Goal: Task Accomplishment & Management: Manage account settings

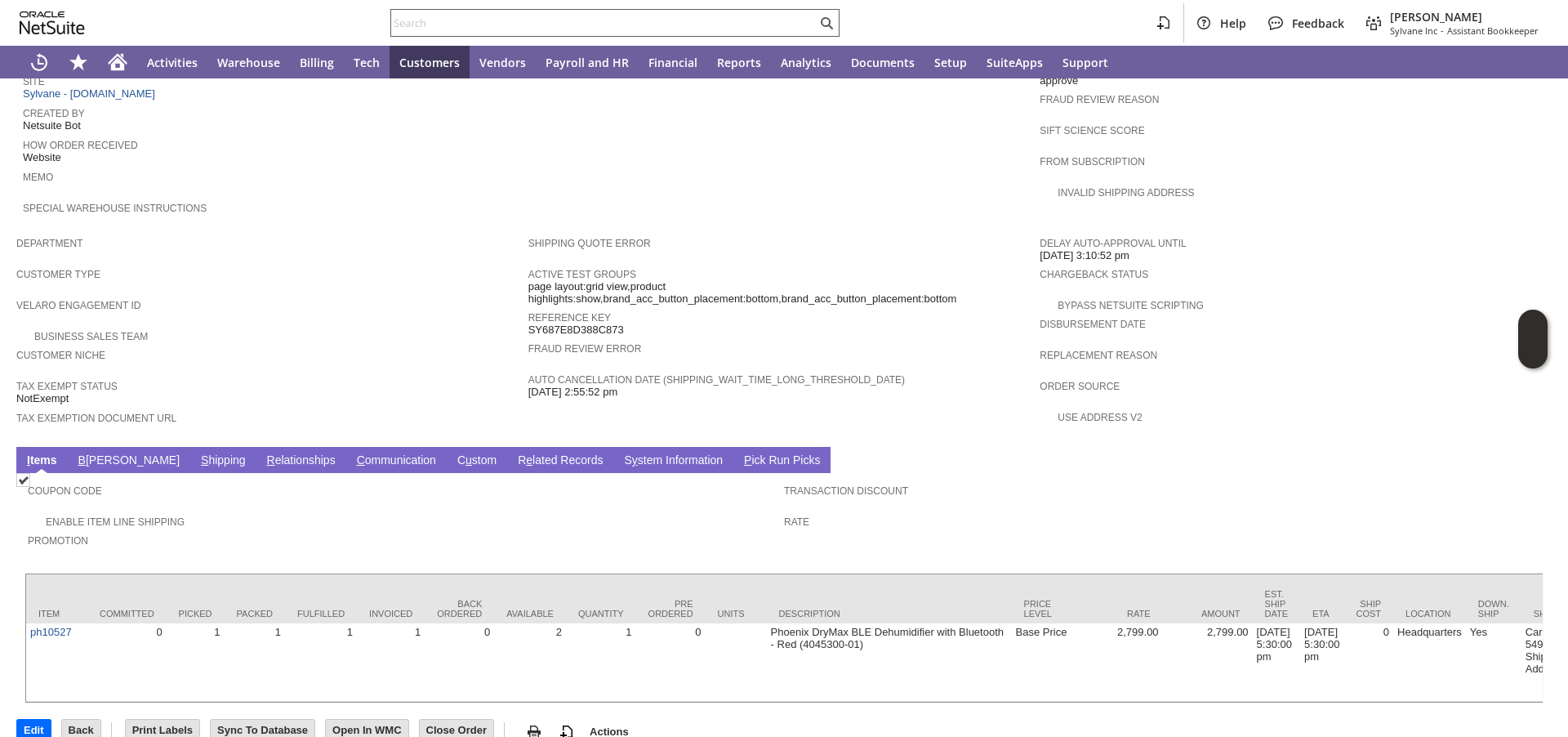
click at [410, 20] on input "text" at bounding box center [604, 23] width 425 height 20
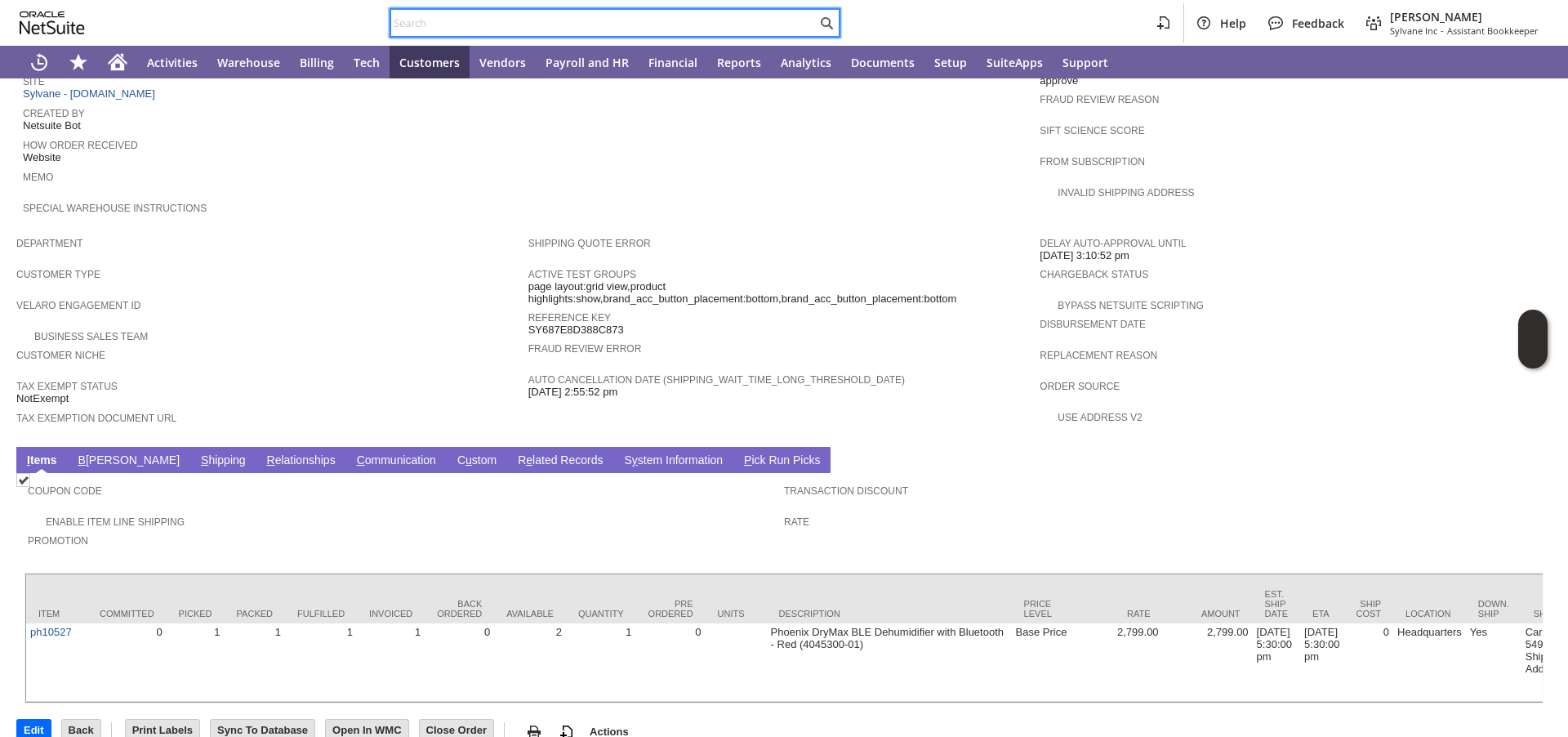
paste input "P216142"
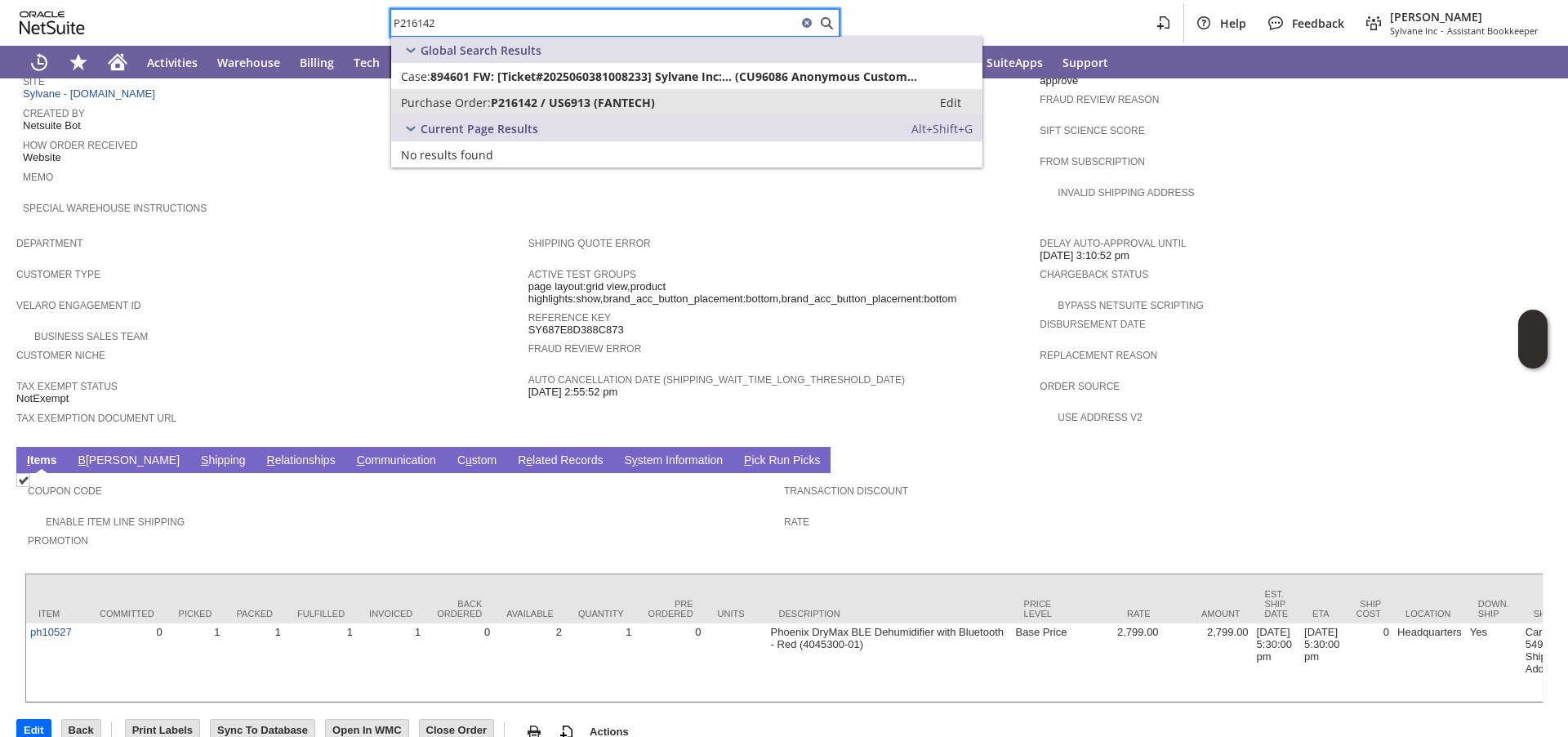
type input "P216142"
click at [441, 109] on span "Purchase Order:" at bounding box center [445, 102] width 89 height 16
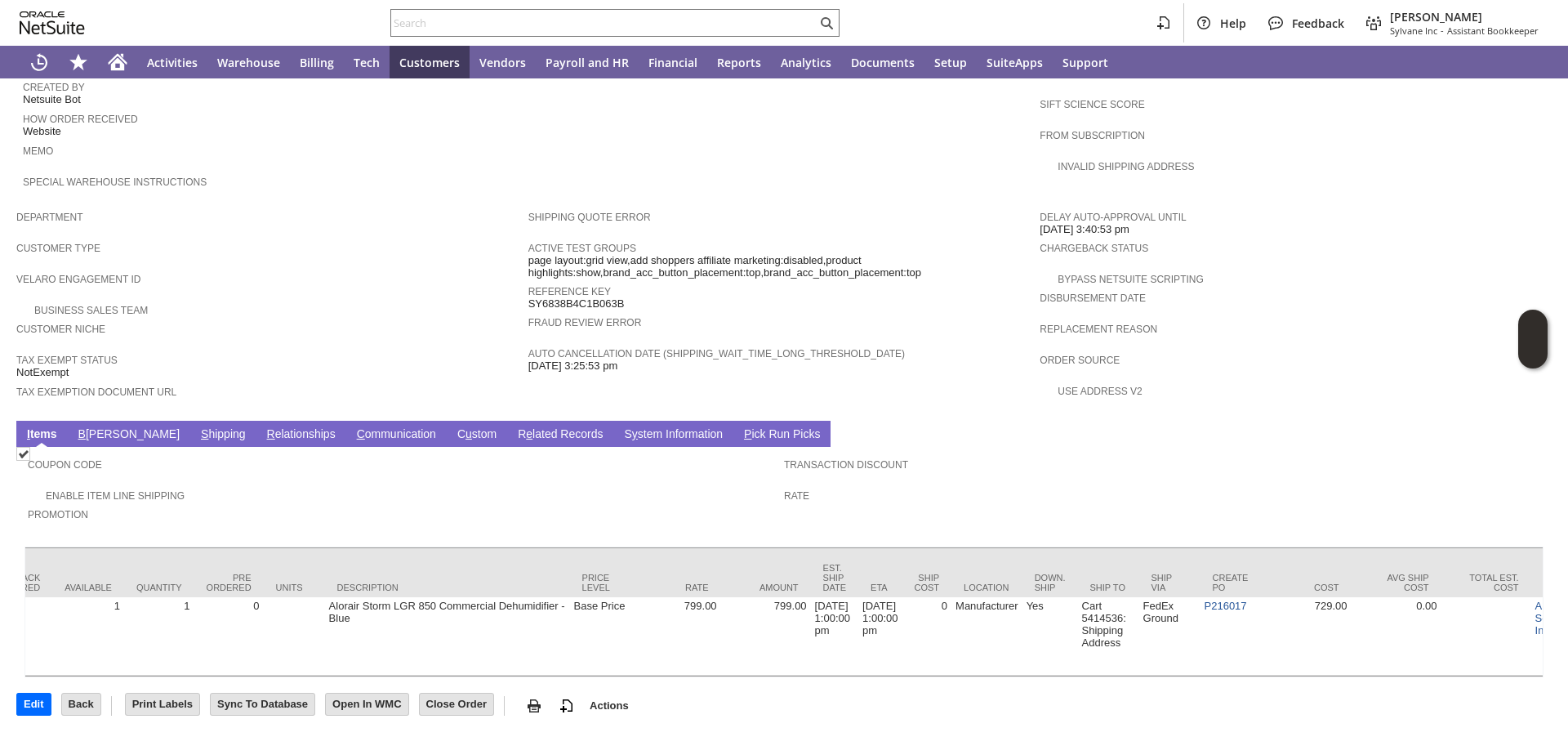
scroll to position [0, 491]
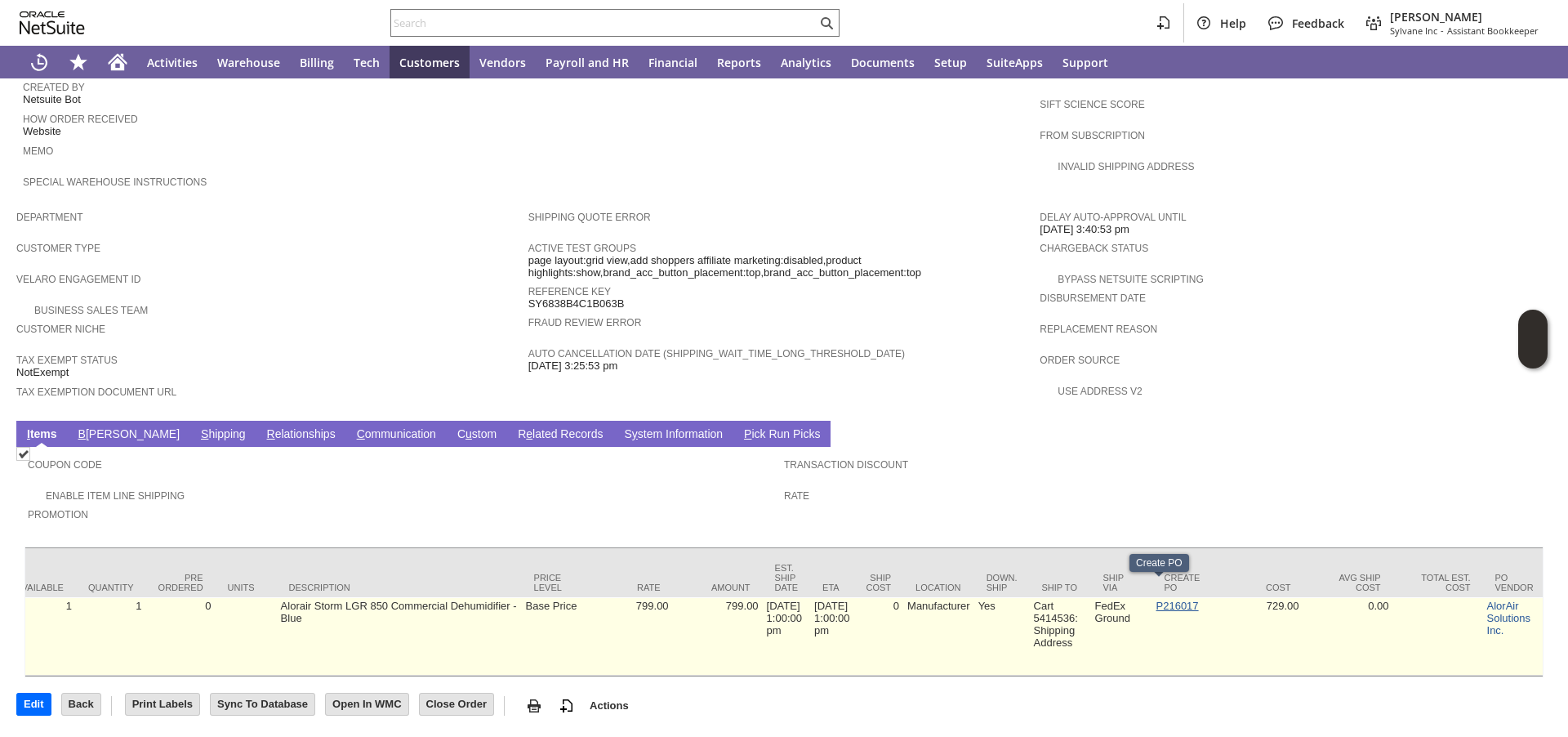
click at [1156, 600] on link "P216017" at bounding box center [1177, 606] width 43 height 12
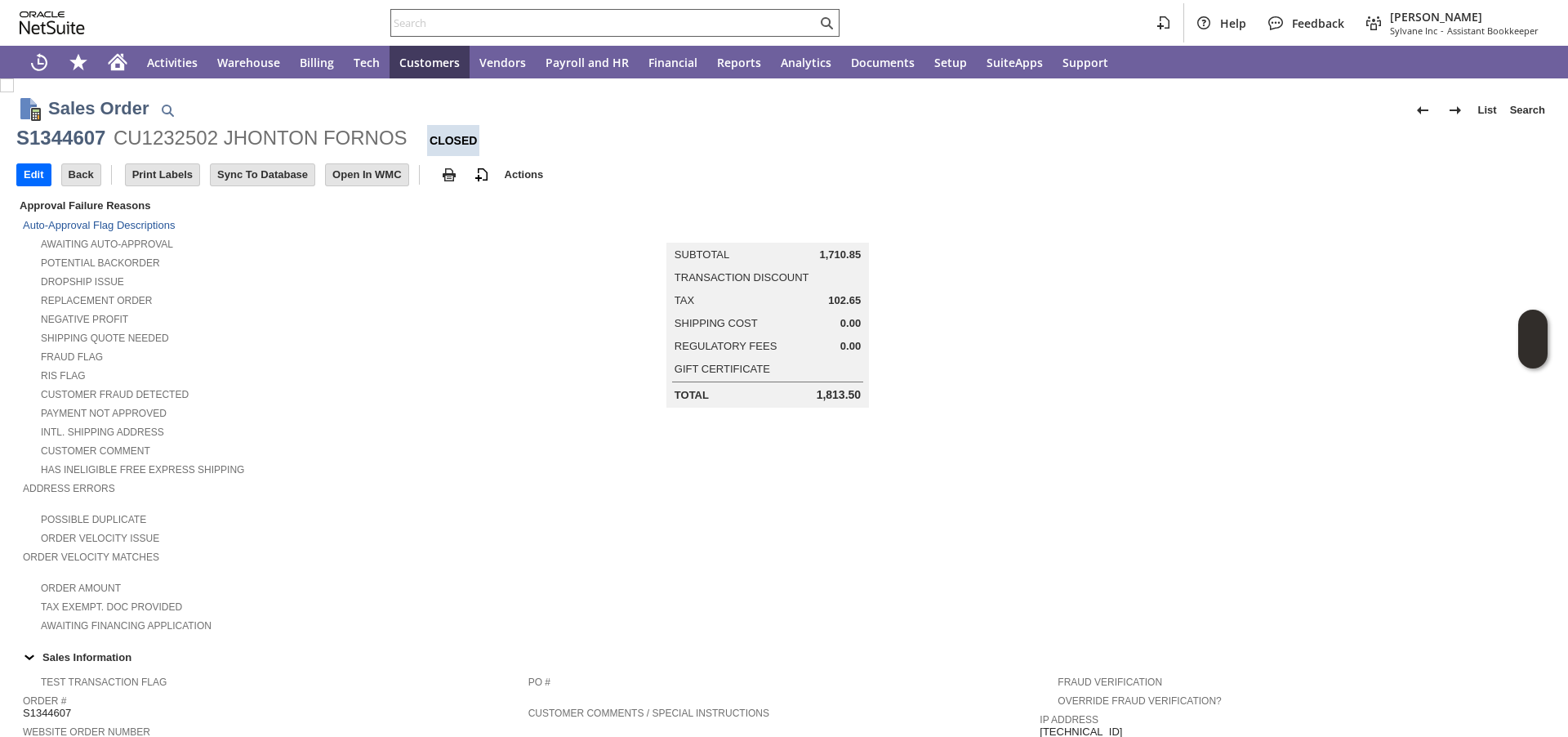
click at [490, 21] on input "text" at bounding box center [604, 23] width 425 height 20
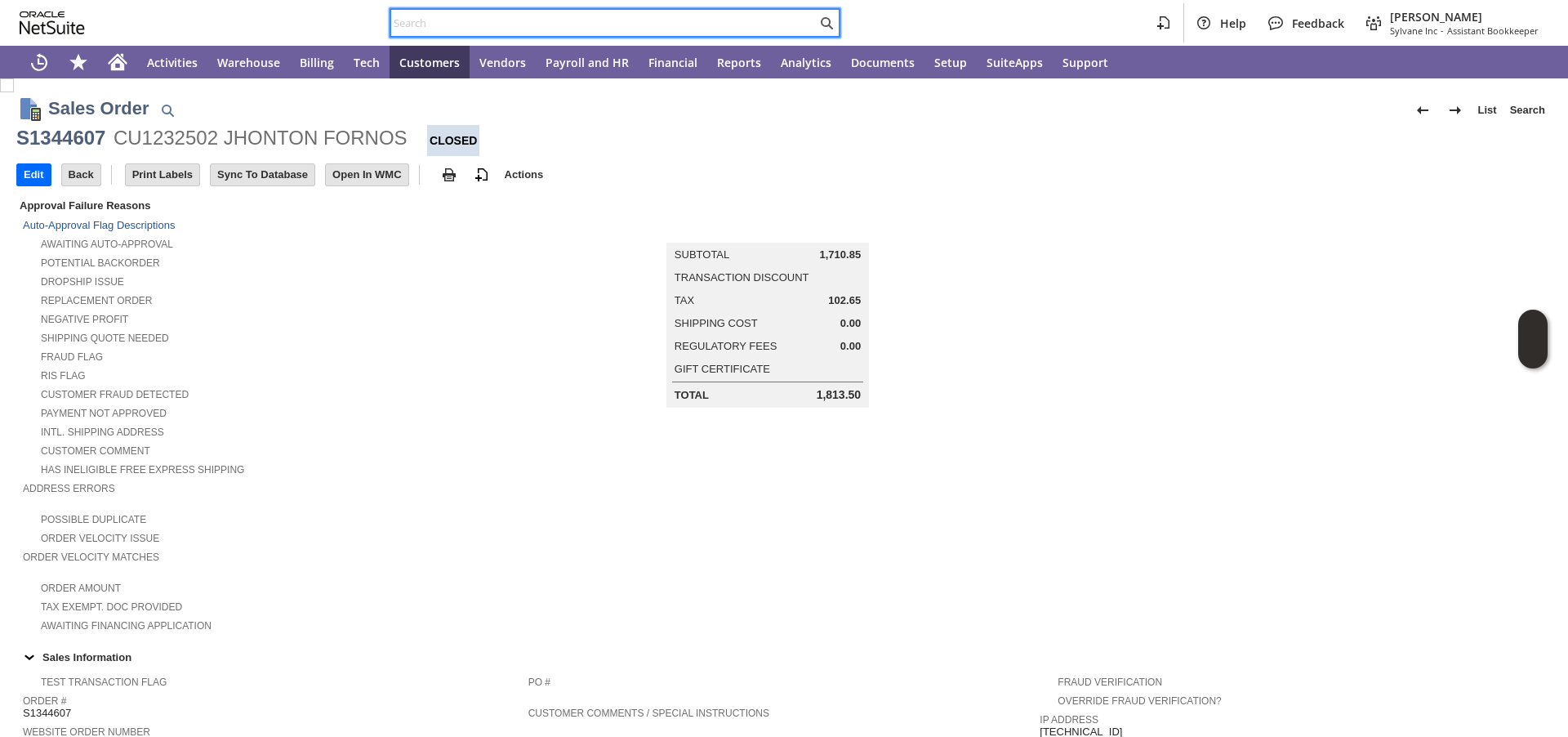
paste input "P218569"
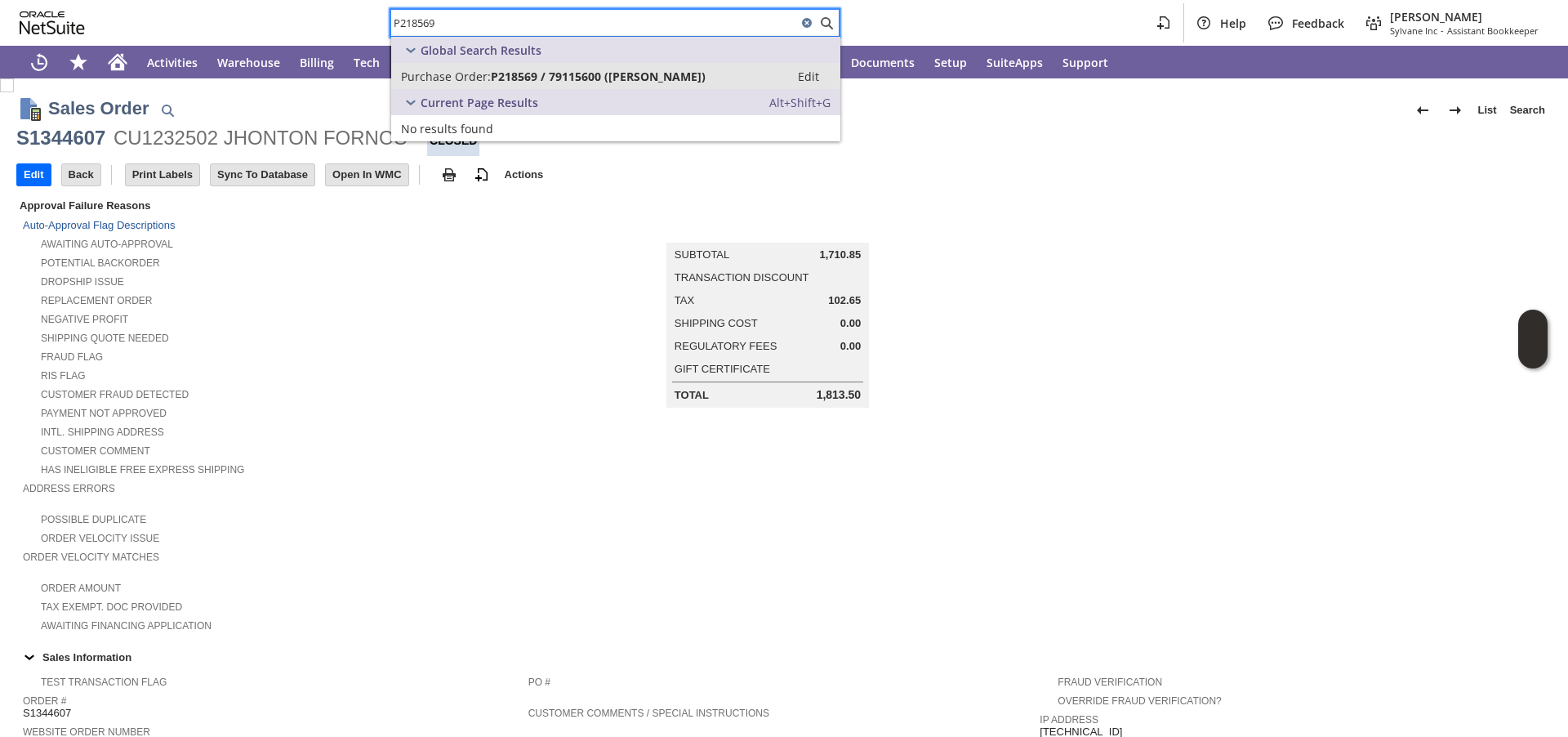
type input "P218569"
click at [486, 80] on span "Purchase Order:" at bounding box center [445, 76] width 89 height 16
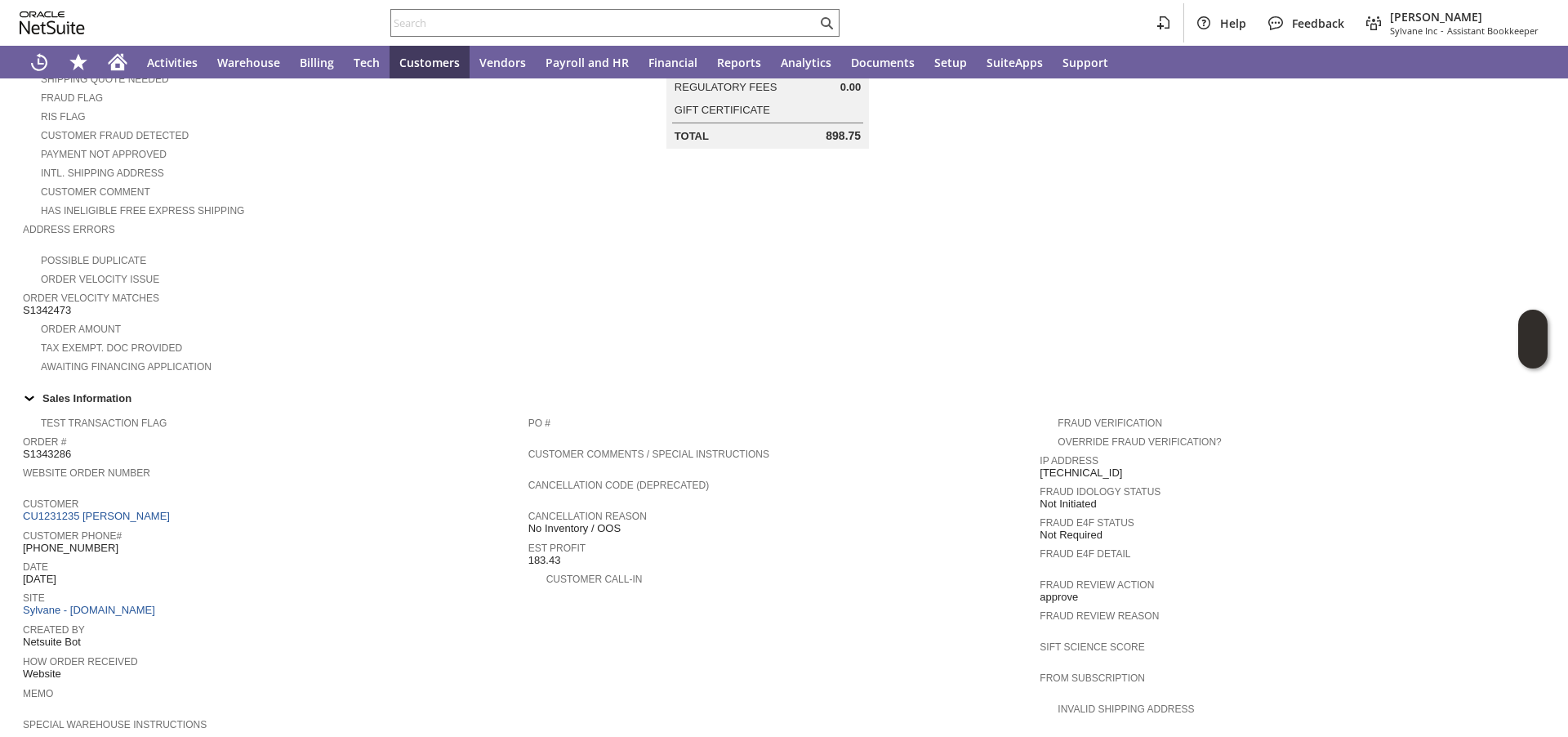
scroll to position [845, 0]
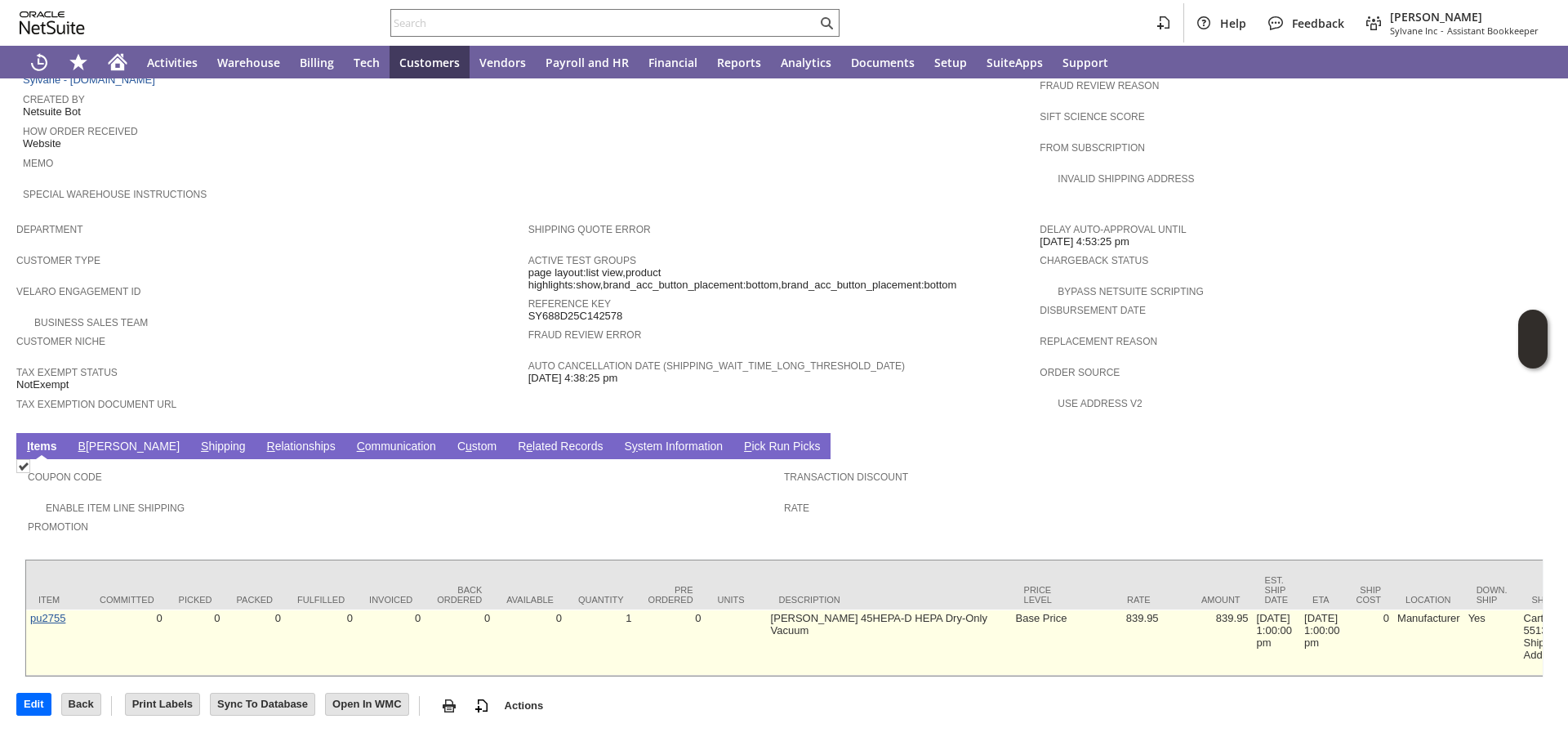
click at [34, 612] on link "pu2755" at bounding box center [48, 618] width 35 height 12
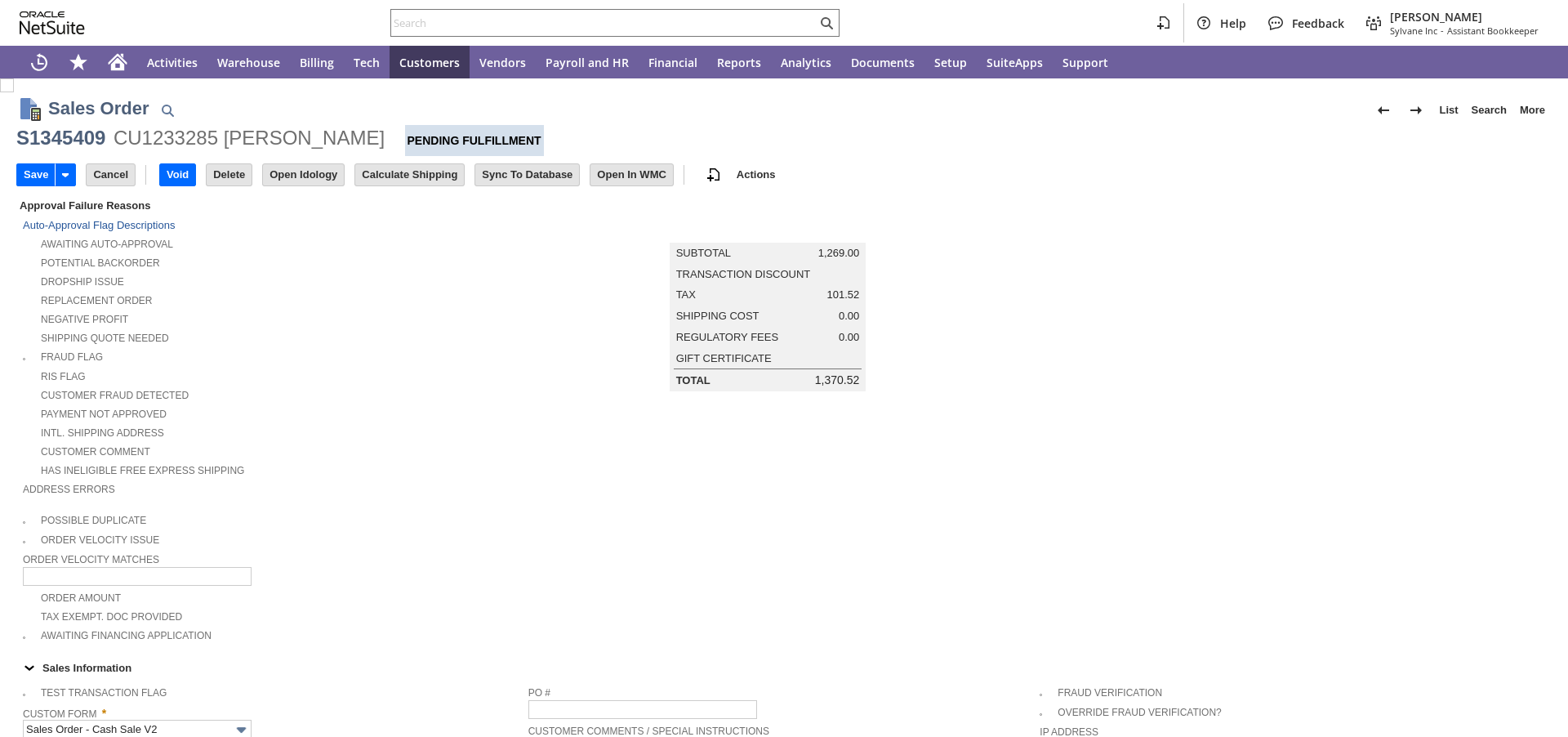
type input "Add"
type input "Copy Previous"
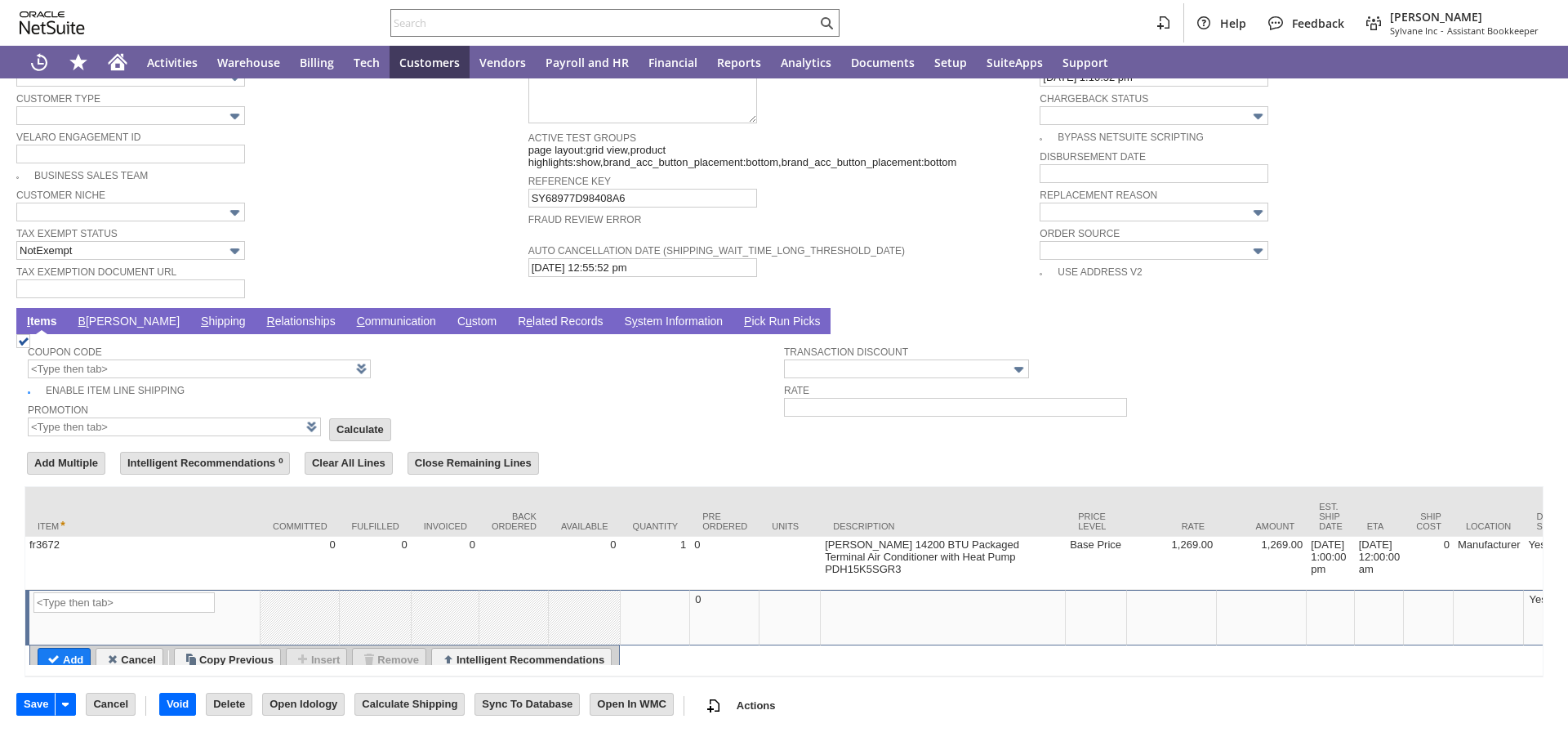
type input "Intelligent Recommendations ⁰"
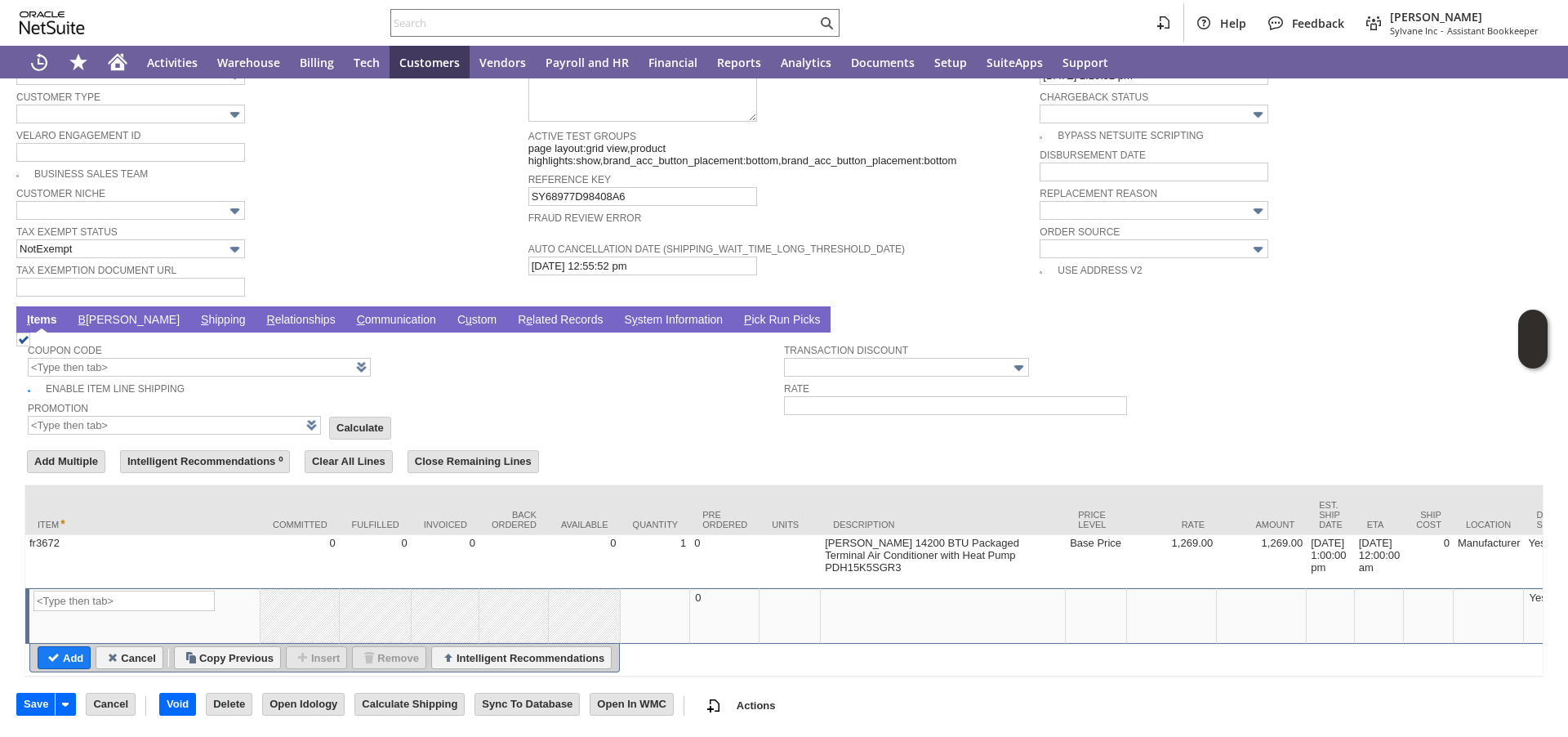
click at [197, 313] on link "S hipping" at bounding box center [223, 320] width 53 height 16
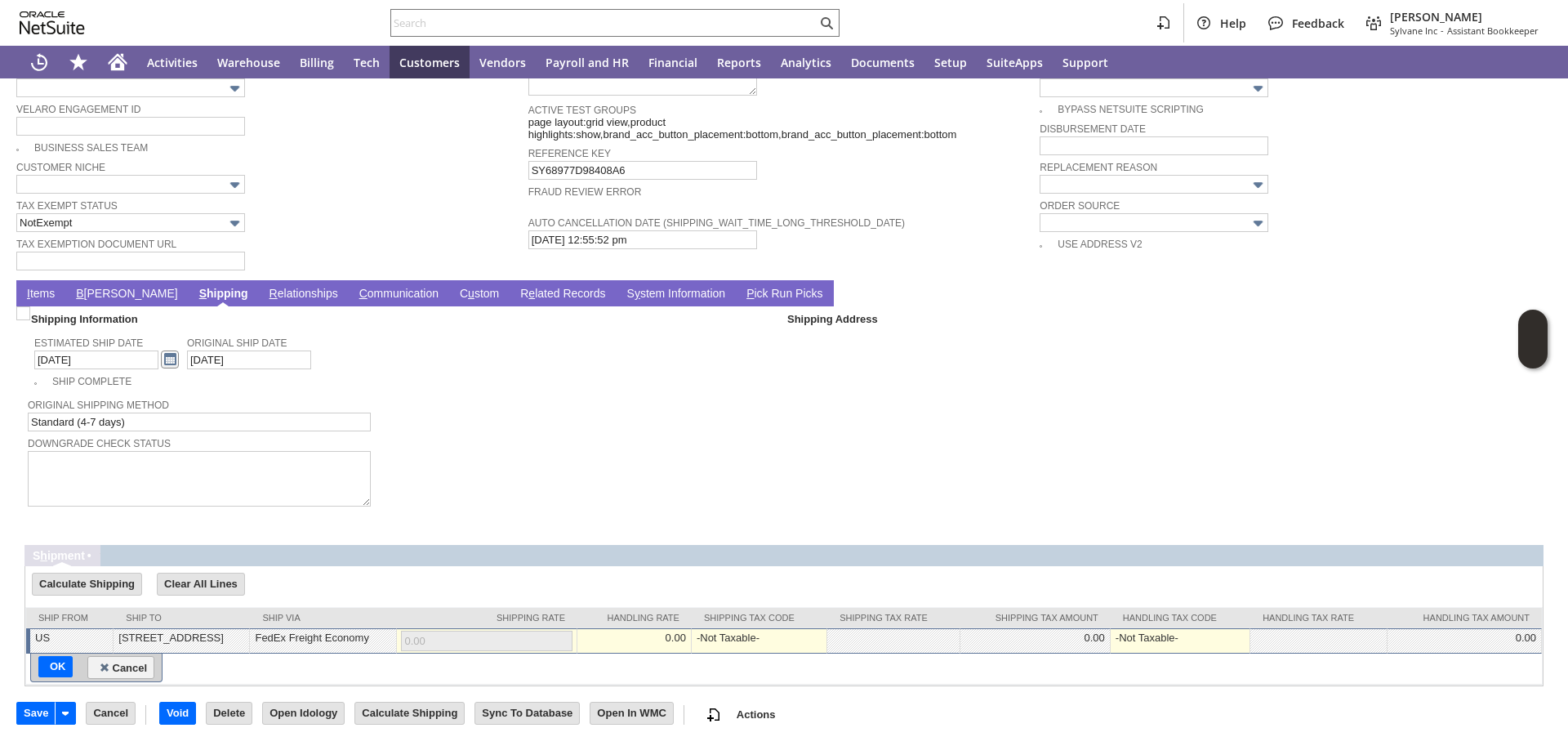
click at [161, 362] on link at bounding box center [169, 359] width 18 height 18
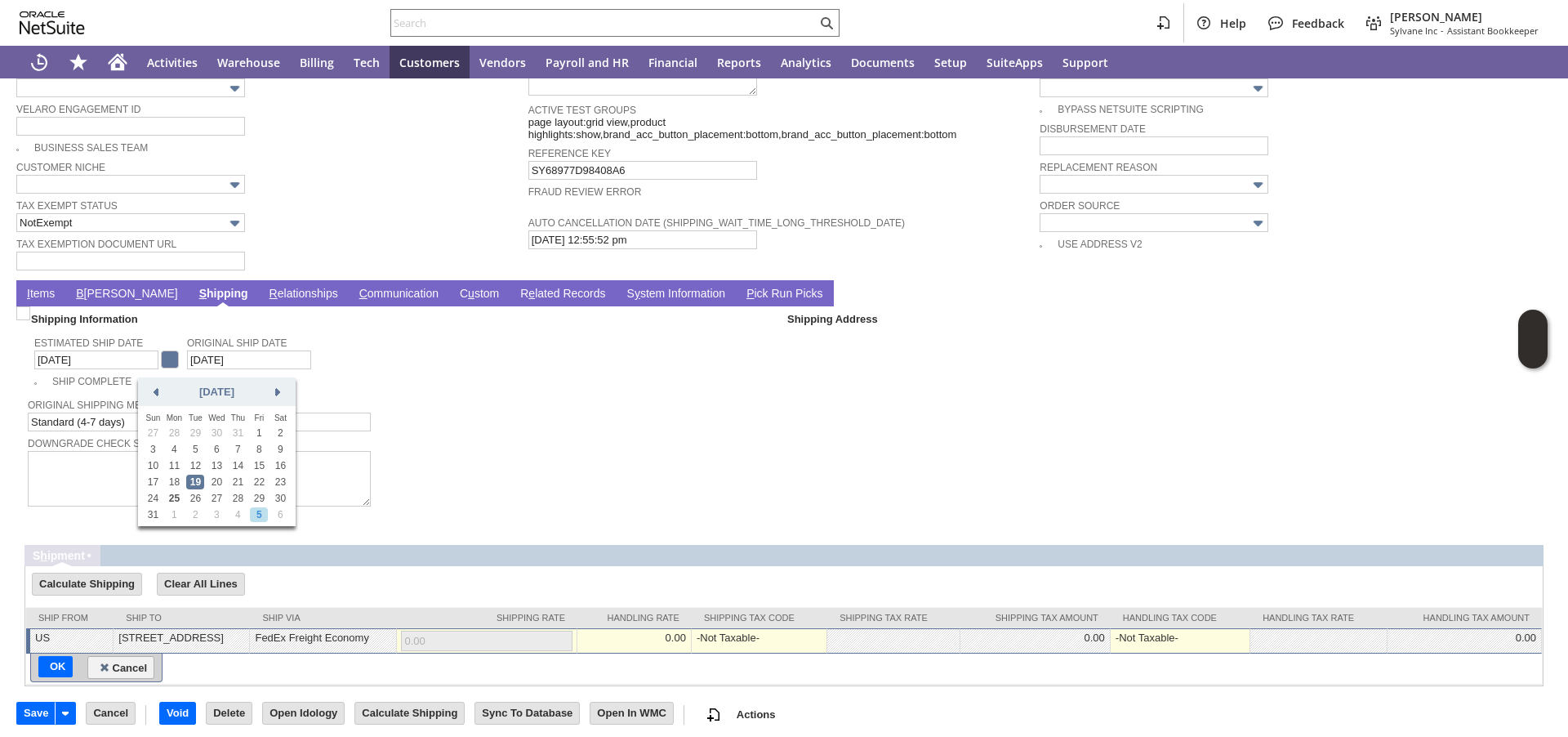
click at [258, 510] on link "5" at bounding box center [259, 514] width 18 height 15
type input "9/5/2025"
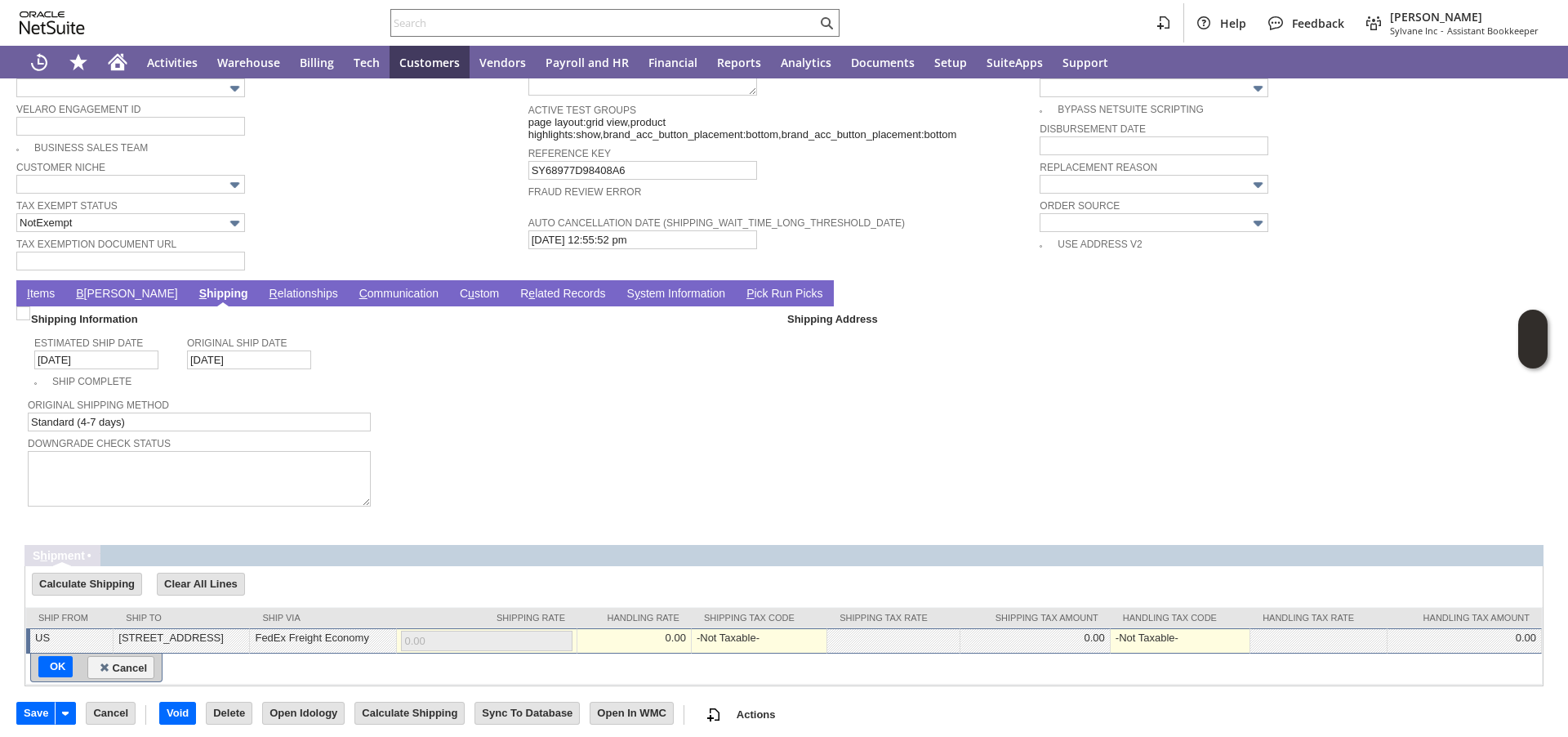
click at [48, 299] on link "I tems" at bounding box center [40, 294] width 36 height 16
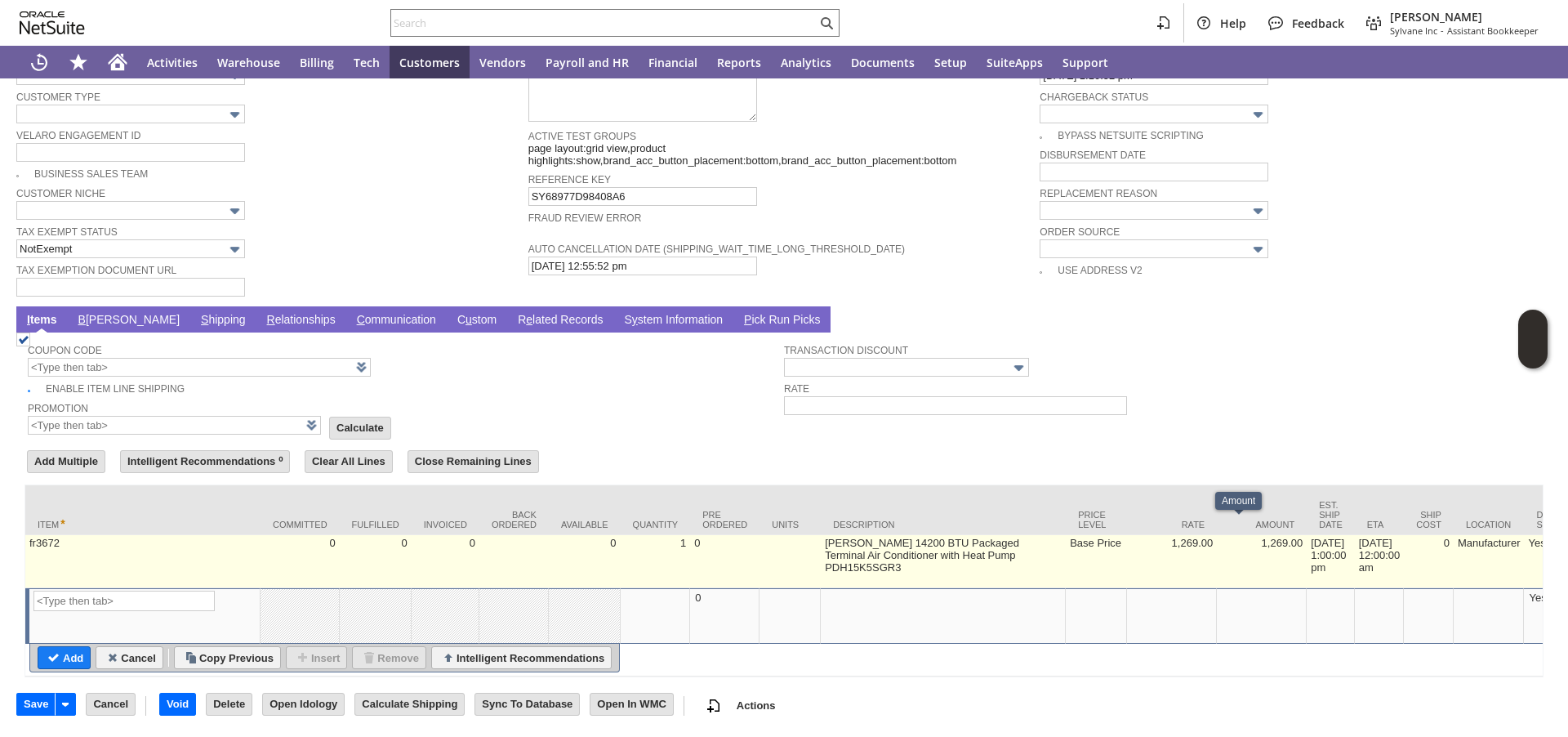
click at [1307, 535] on td "8/19/2025 1:00:00 pm" at bounding box center [1331, 561] width 49 height 53
type input "8/19/2025 1:00:00 pm"
type input "fr3672"
type input "OK"
type input "Make Copy"
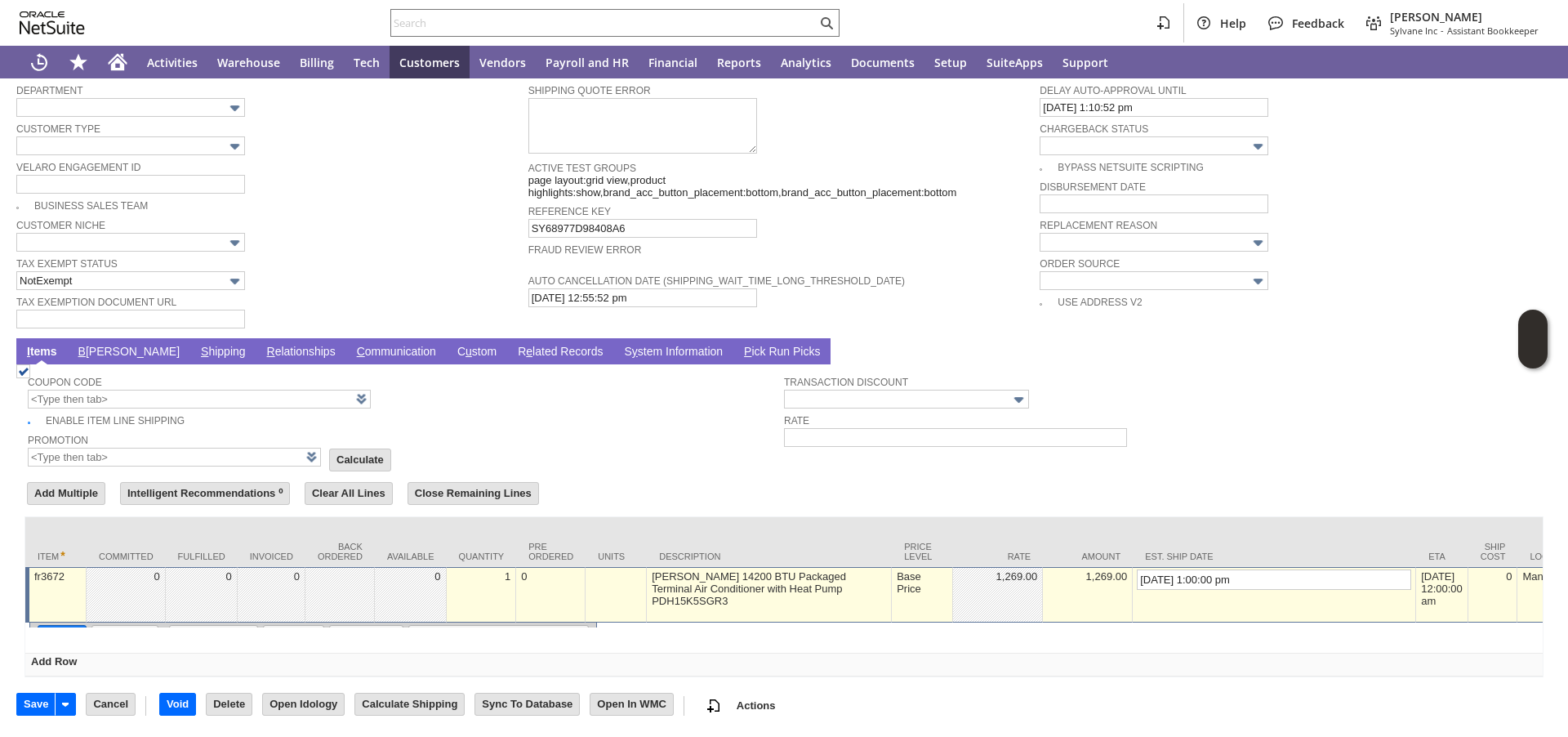
scroll to position [1056, 0]
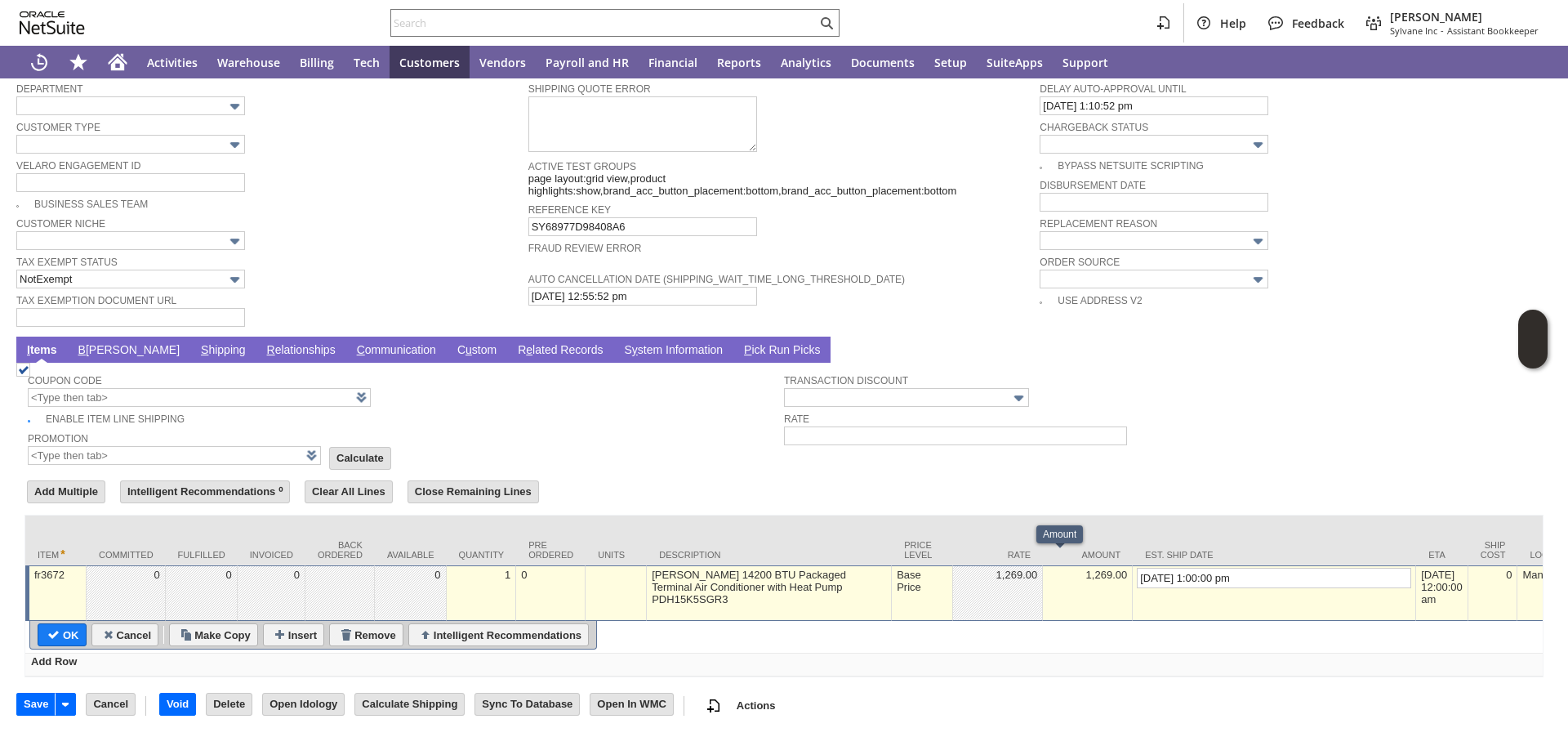
drag, startPoint x: 1133, startPoint y: 563, endPoint x: 1049, endPoint y: 562, distance: 84.0
type input "9/5/2025 1:00:00 pm"
type input "Add"
type input "Copy Previous"
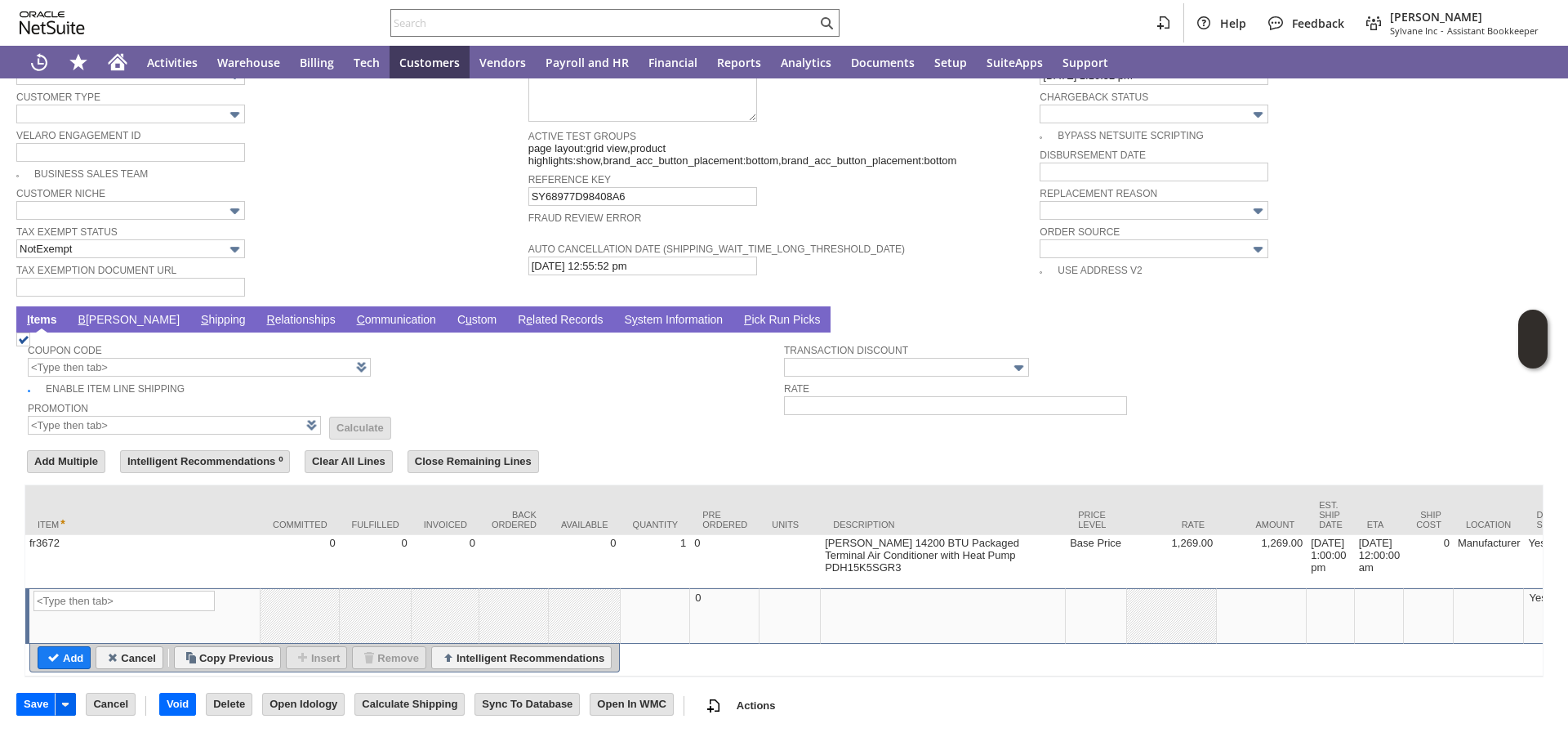
scroll to position [1092, 0]
click at [33, 701] on input "Save" at bounding box center [36, 704] width 37 height 21
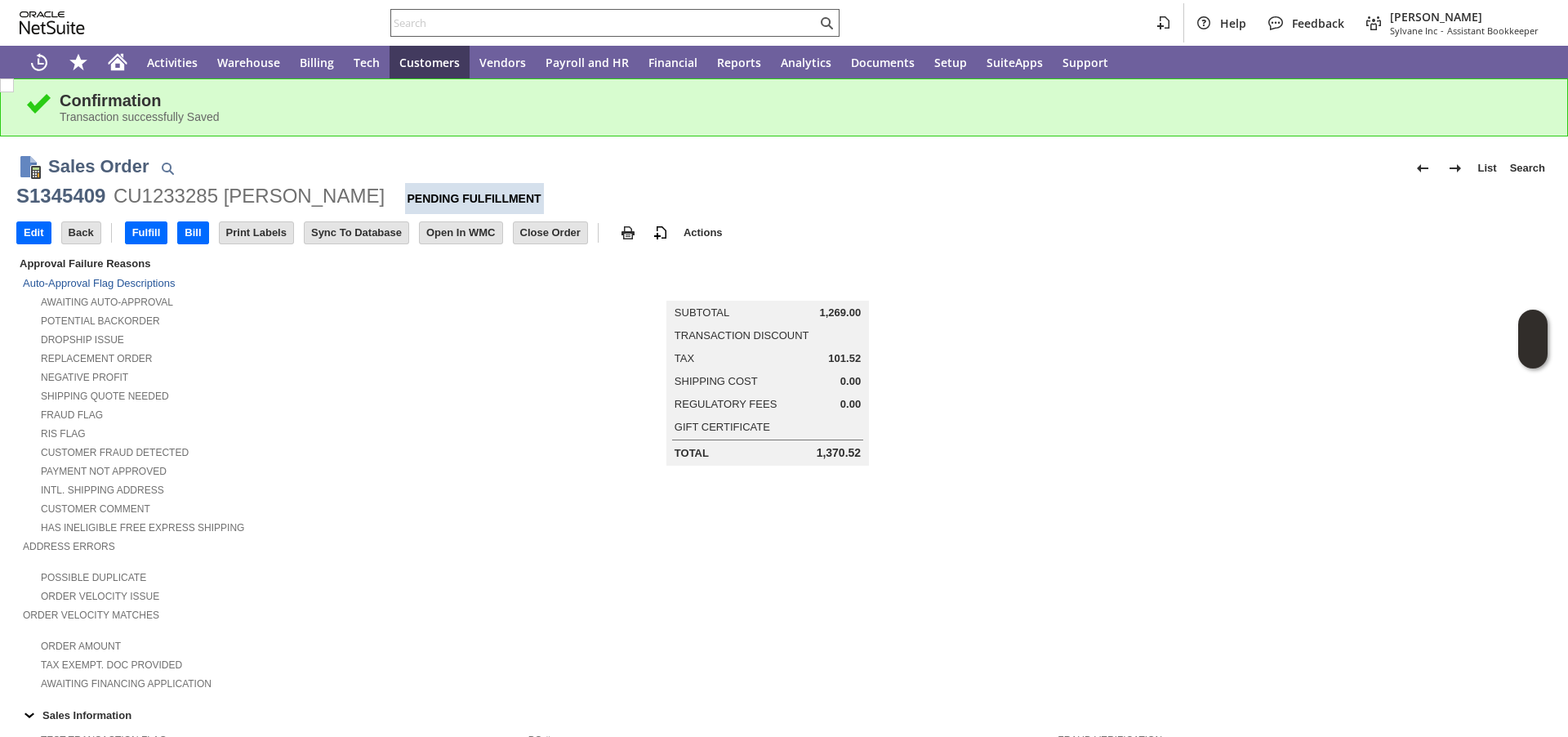
click at [495, 19] on input "text" at bounding box center [604, 23] width 425 height 20
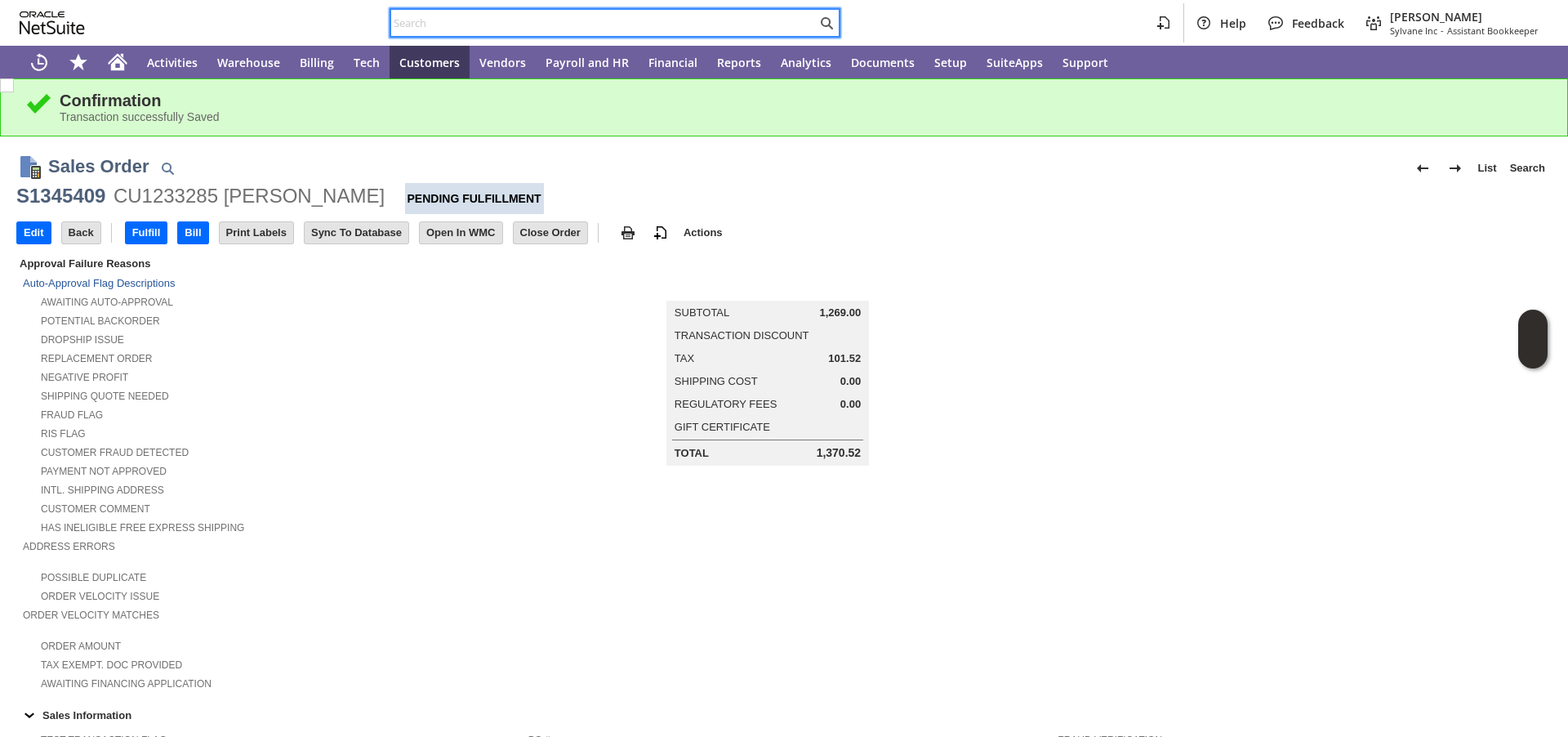
paste input "P214688"
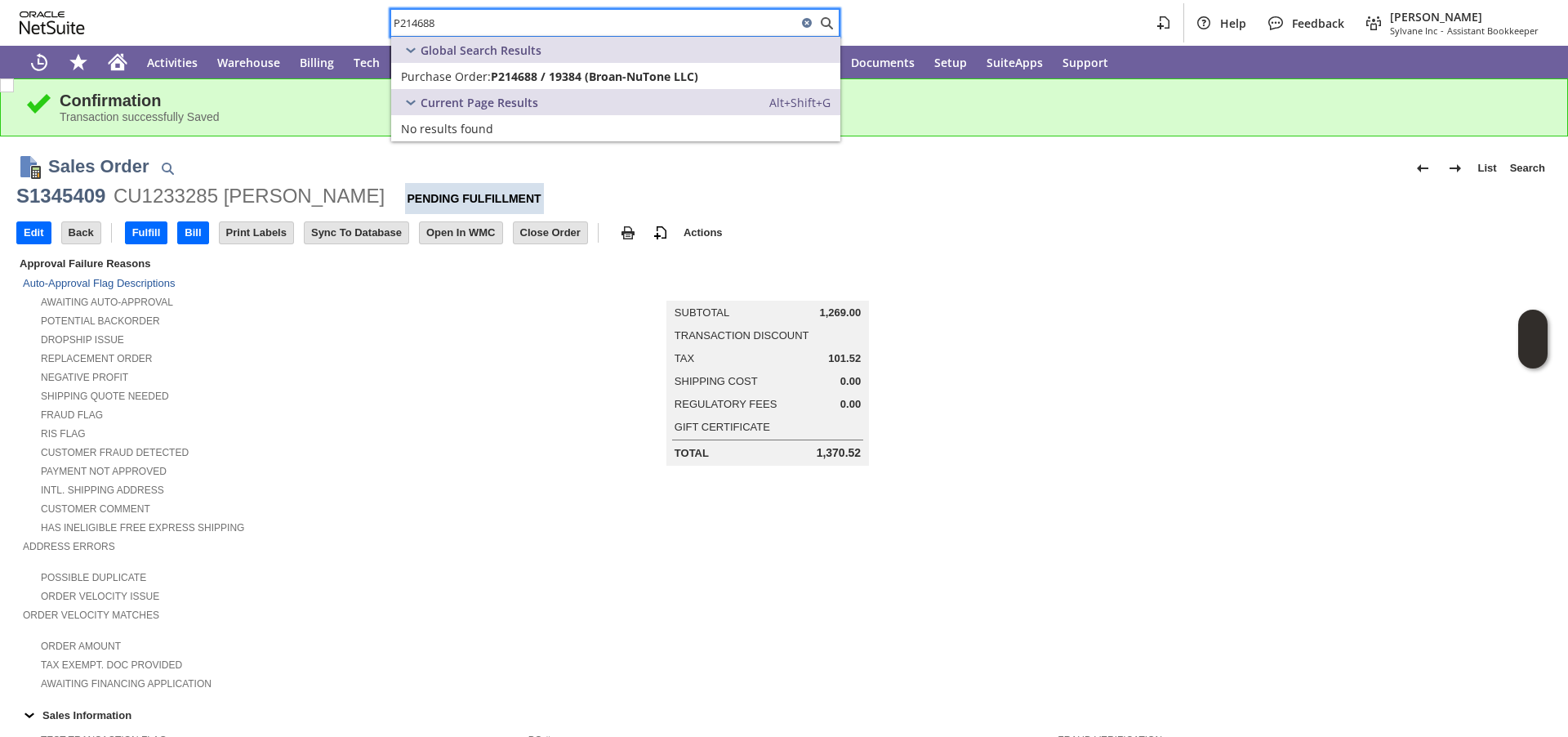
type input "P214688"
click at [481, 78] on span "Purchase Order:" at bounding box center [445, 76] width 89 height 16
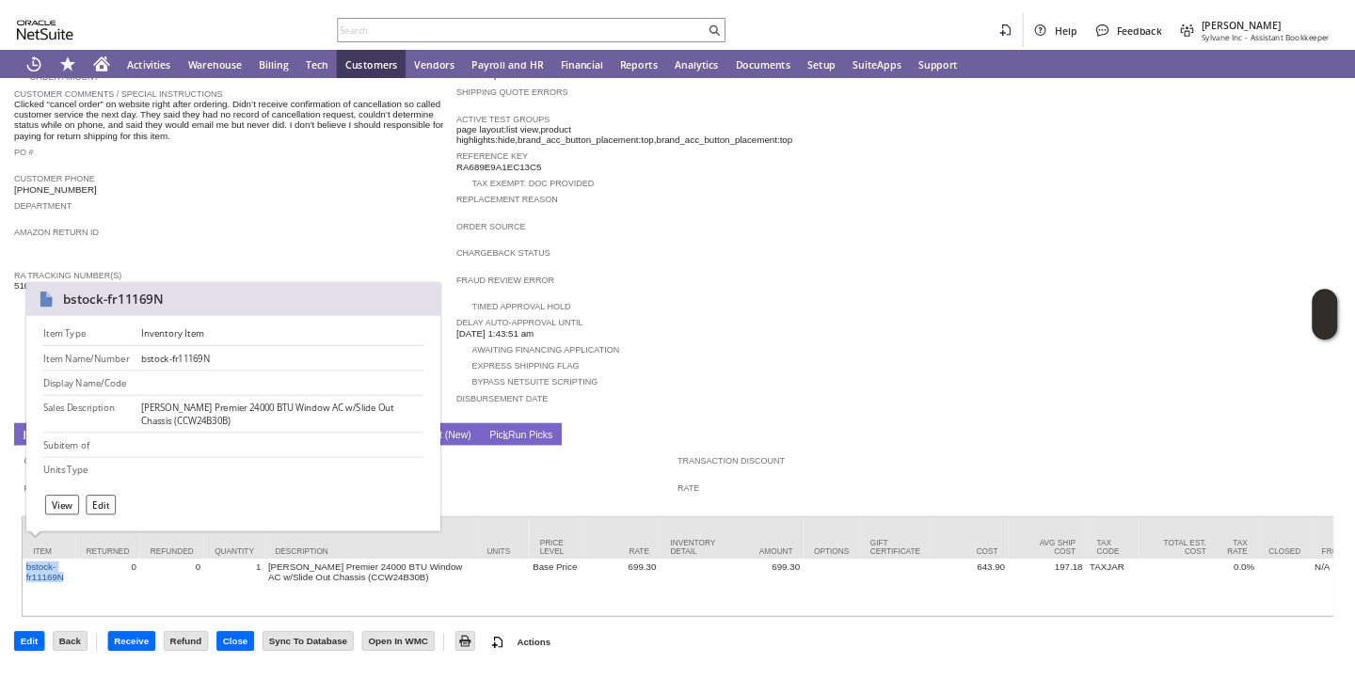
scroll to position [525, 0]
